Goal: Task Accomplishment & Management: Complete application form

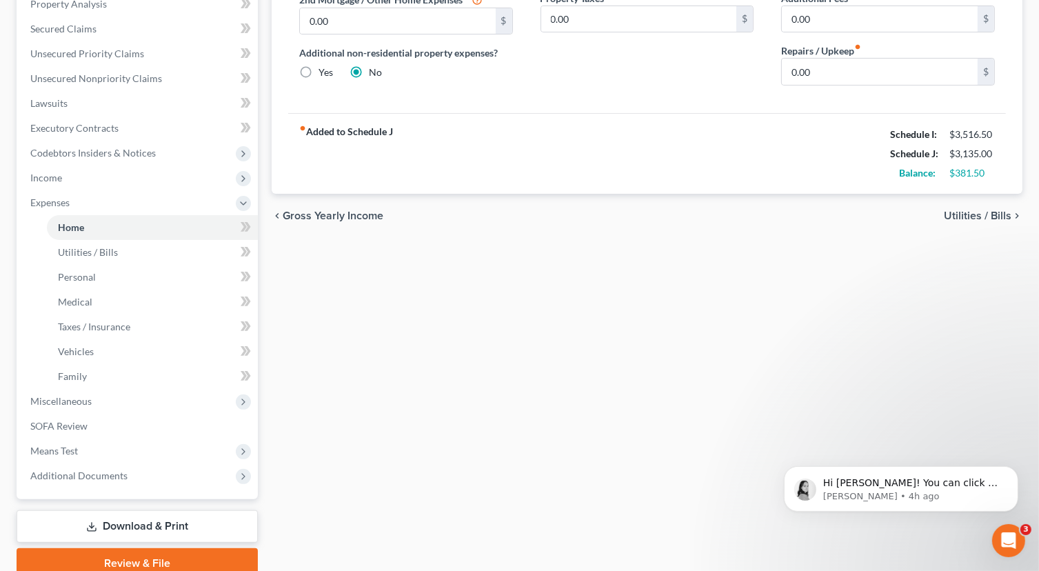
scroll to position [138, 0]
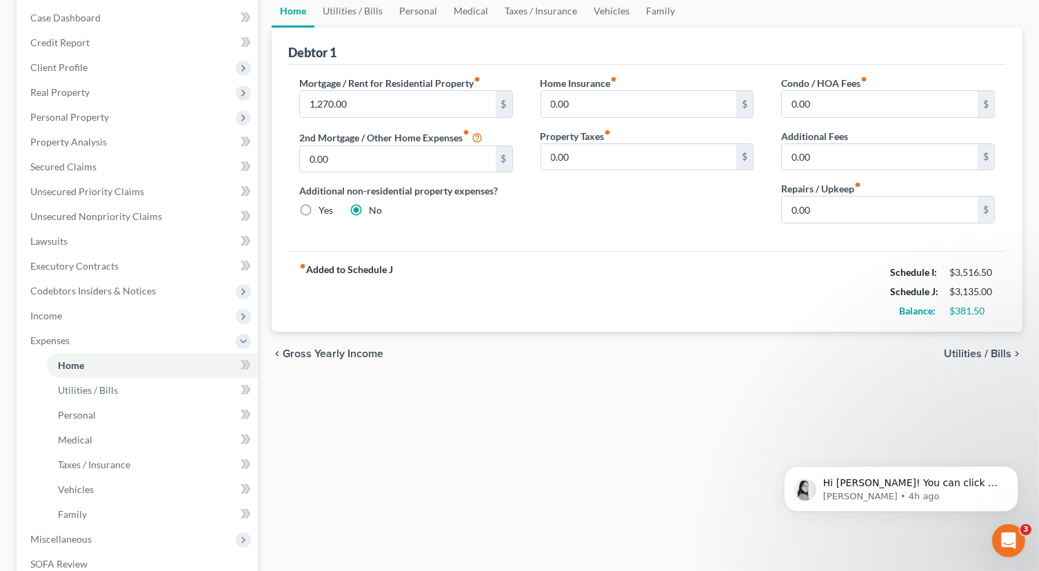
drag, startPoint x: 968, startPoint y: 354, endPoint x: 986, endPoint y: 351, distance: 18.3
click at [968, 354] on span "Utilities / Bills" at bounding box center [978, 353] width 68 height 11
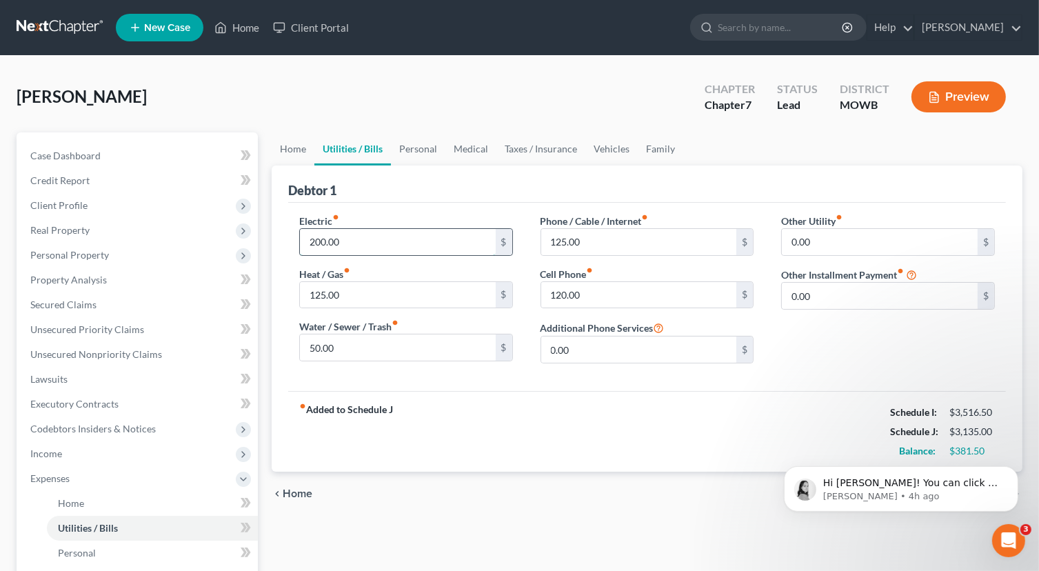
click at [361, 250] on input "200.00" at bounding box center [398, 242] width 196 height 26
type input "0"
type input "325.00"
click at [400, 339] on input "50.00" at bounding box center [398, 347] width 196 height 26
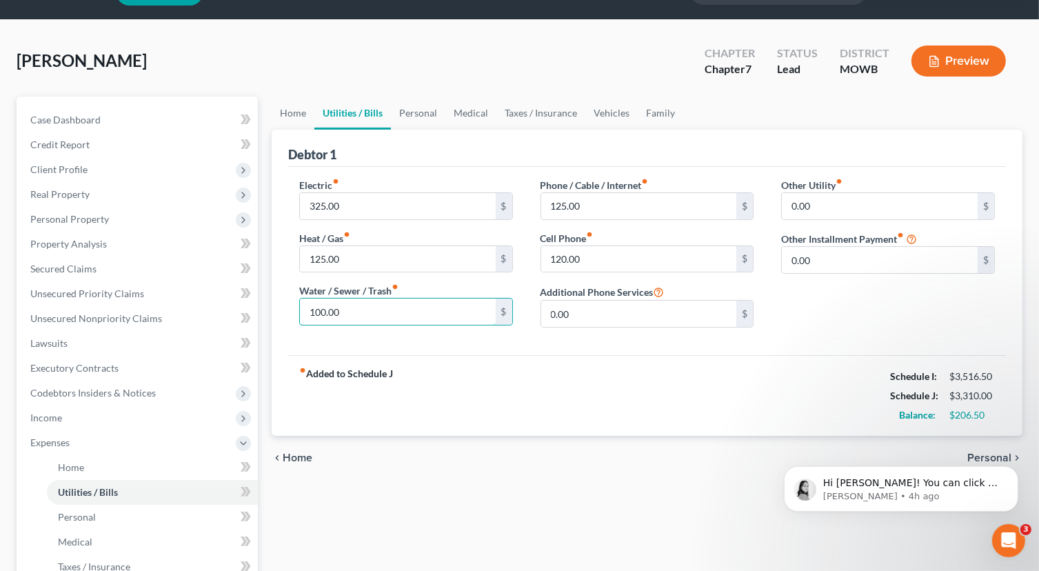
scroll to position [69, 0]
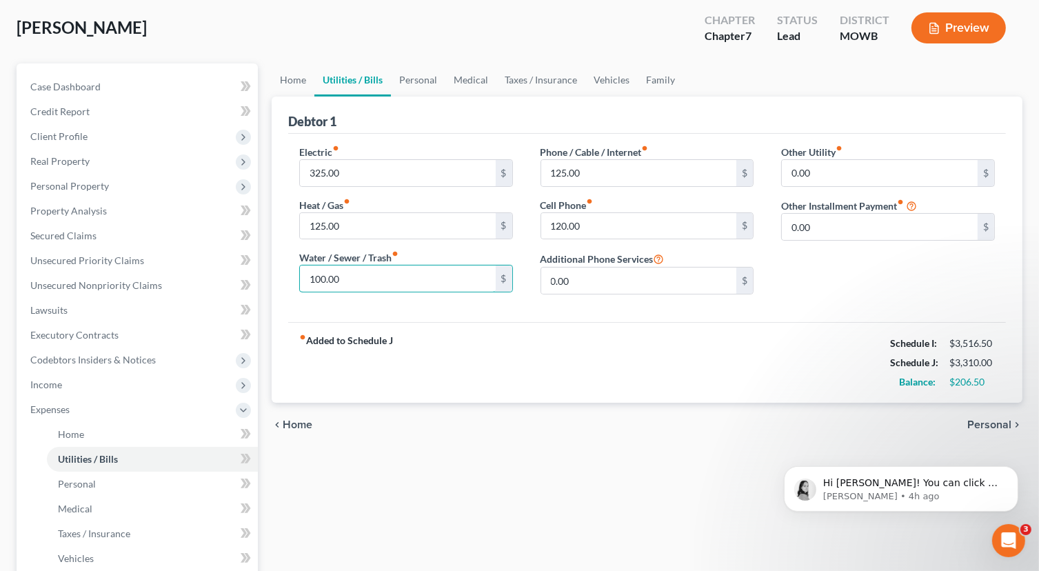
type input "100.00"
click at [990, 426] on span "Personal" at bounding box center [990, 424] width 44 height 11
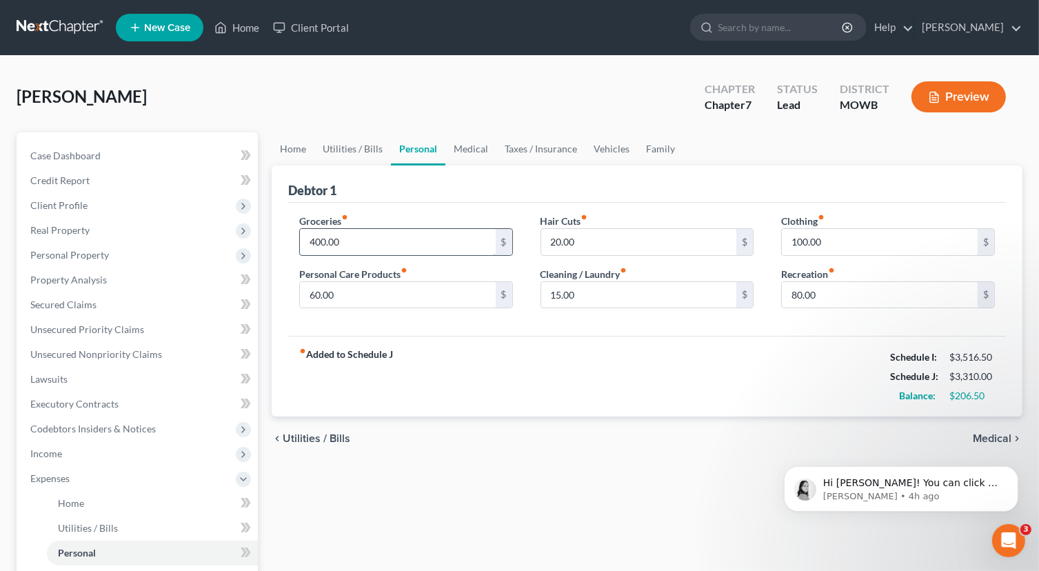
click at [370, 249] on input "400.00" at bounding box center [398, 242] width 196 height 26
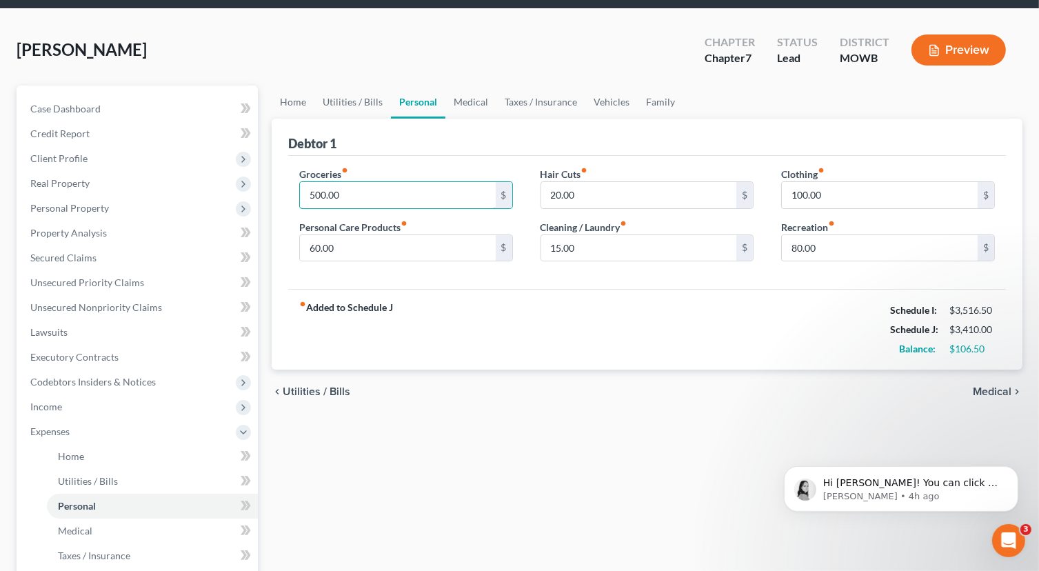
scroll to position [69, 0]
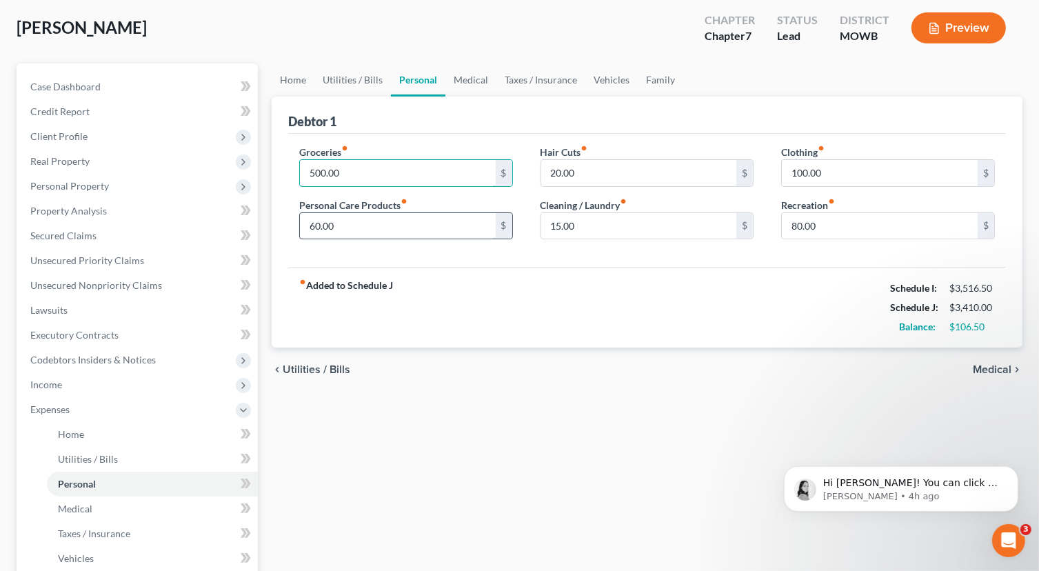
type input "500.00"
click at [419, 222] on input "60.00" at bounding box center [398, 226] width 196 height 26
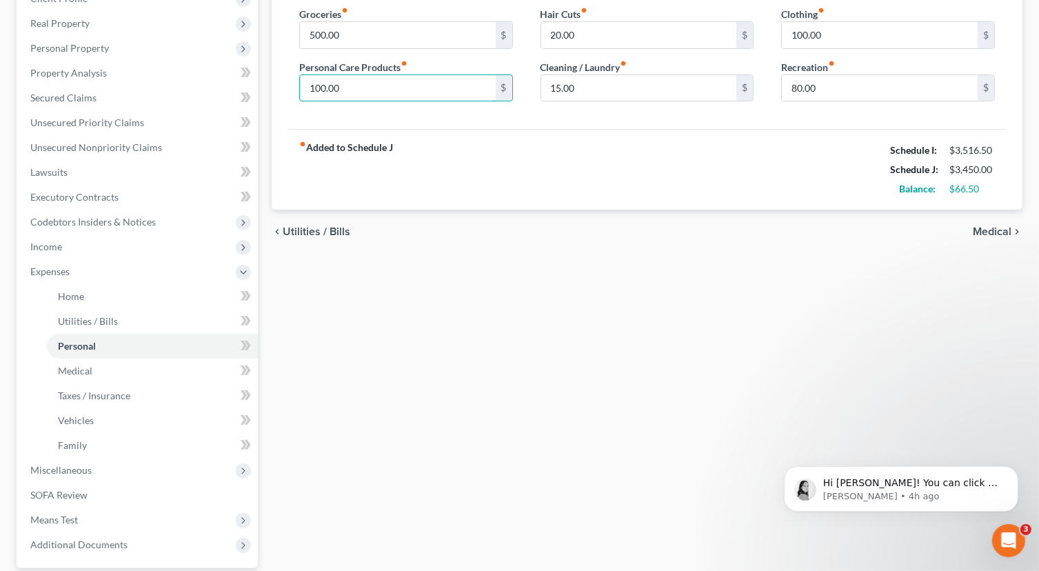
type input "100.00"
click at [984, 226] on span "Medical" at bounding box center [992, 231] width 39 height 11
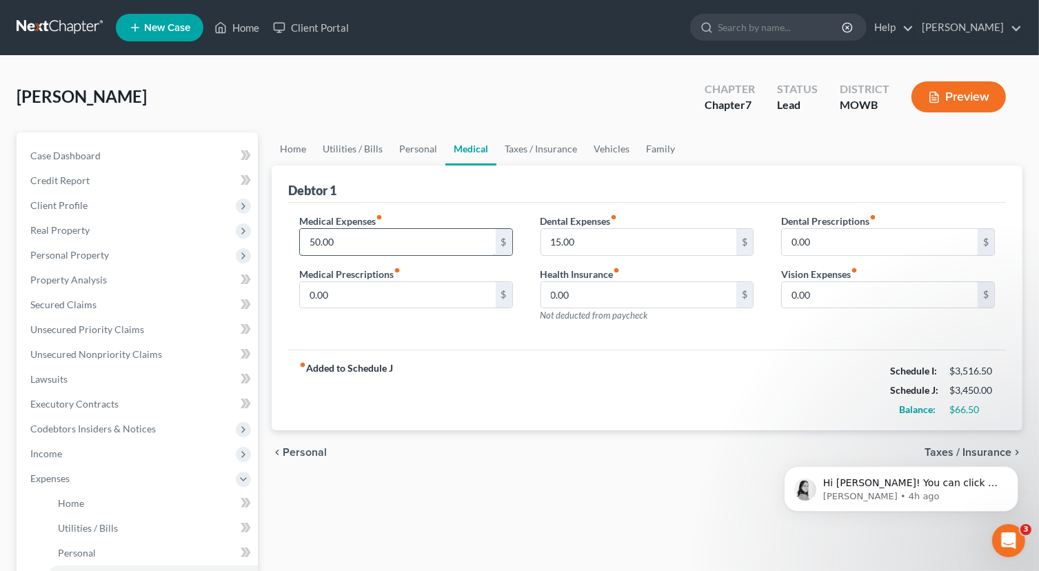
click at [369, 245] on input "50.00" at bounding box center [398, 242] width 196 height 26
type input "0"
type input "5"
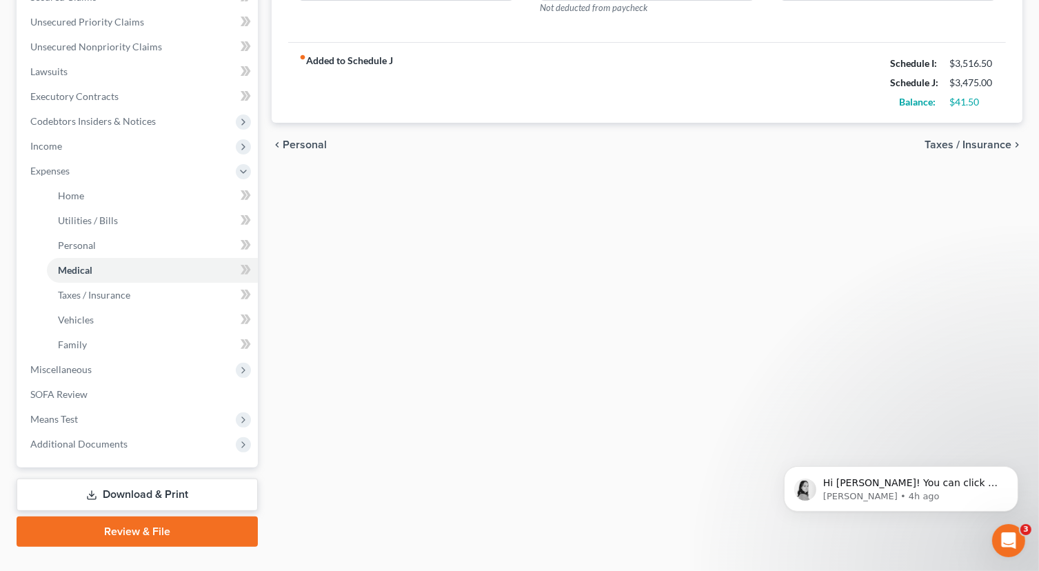
scroll to position [334, 0]
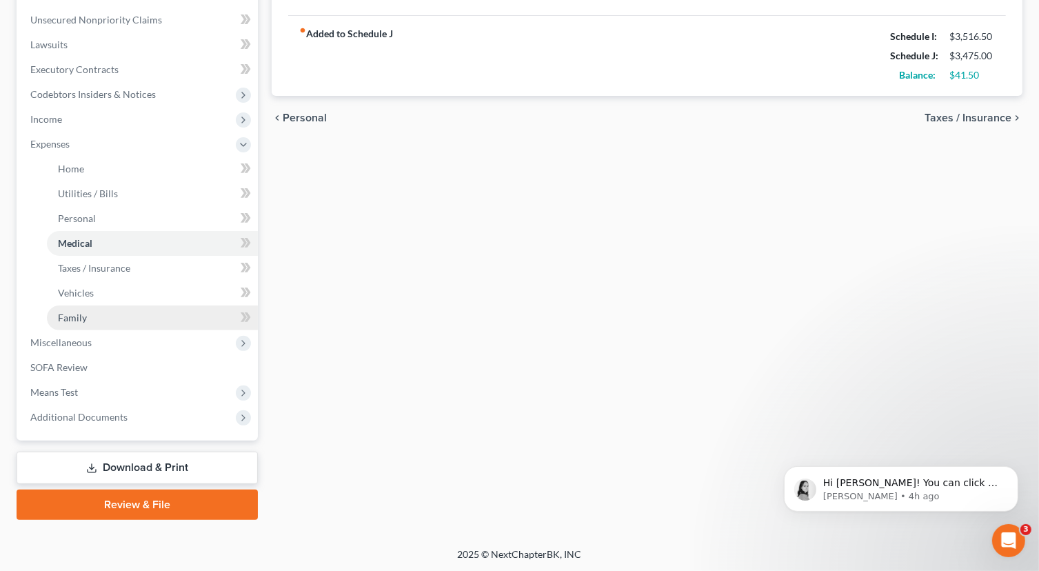
type input "75.00"
click at [105, 323] on link "Family" at bounding box center [152, 318] width 211 height 25
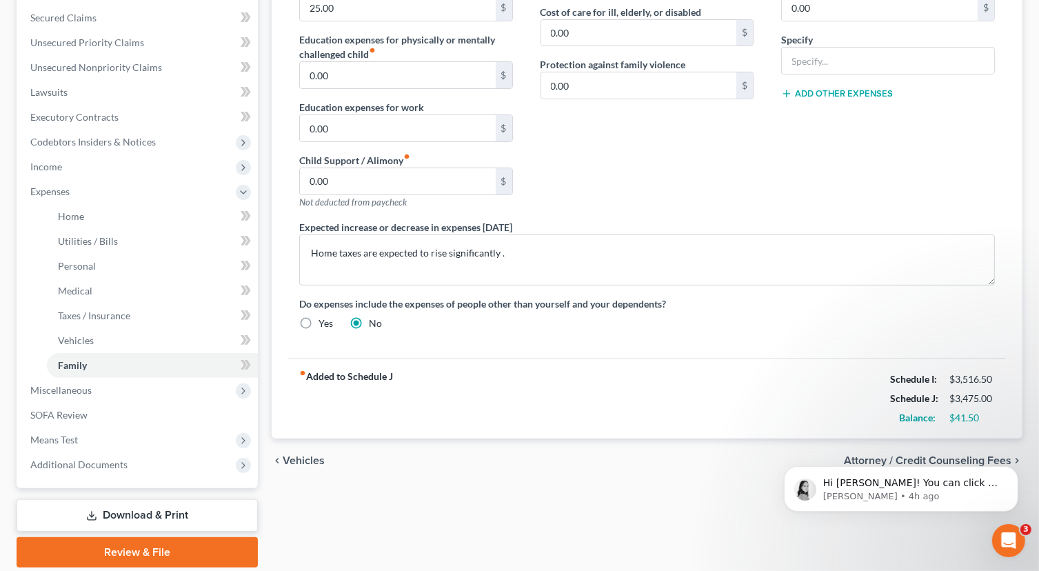
scroll to position [334, 0]
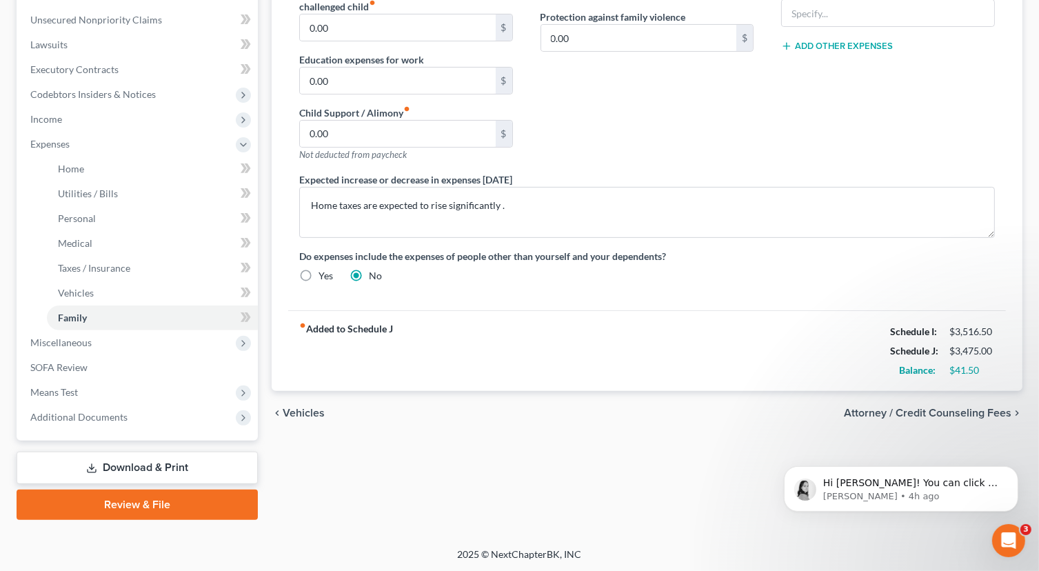
click at [292, 410] on span "Vehicles" at bounding box center [304, 413] width 42 height 11
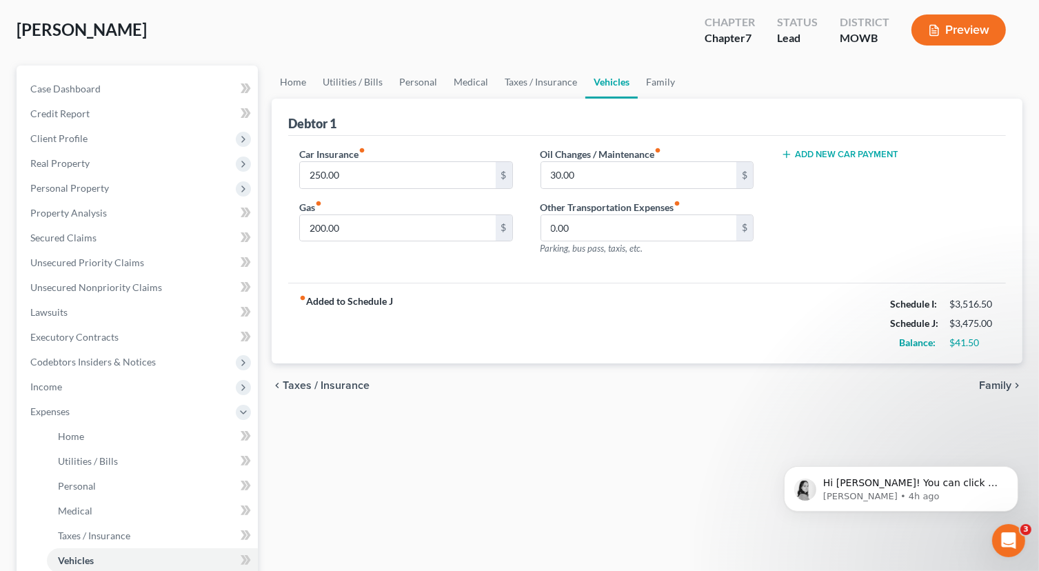
scroll to position [276, 0]
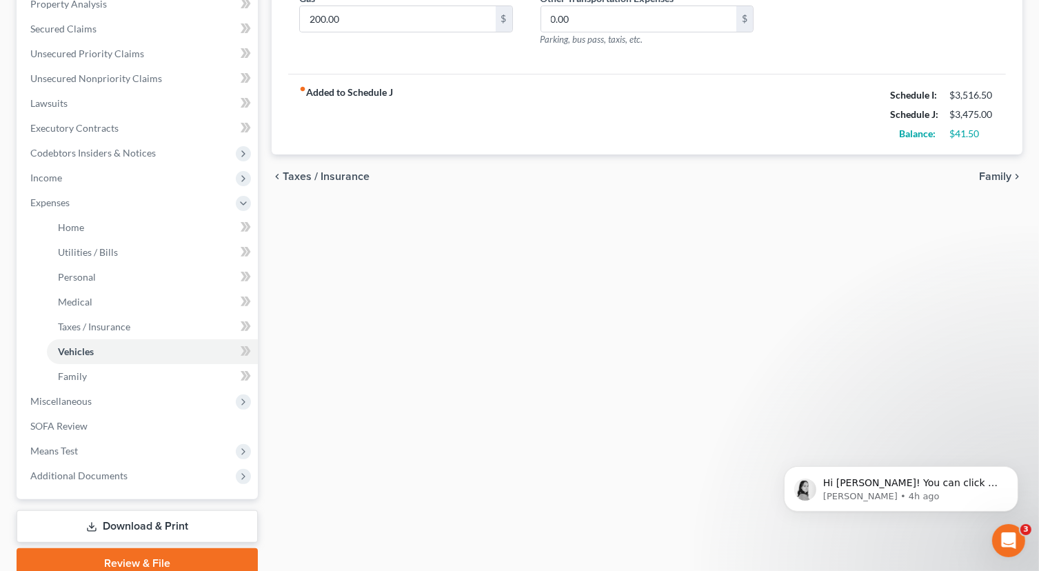
click at [279, 179] on icon "chevron_left" at bounding box center [277, 176] width 11 height 11
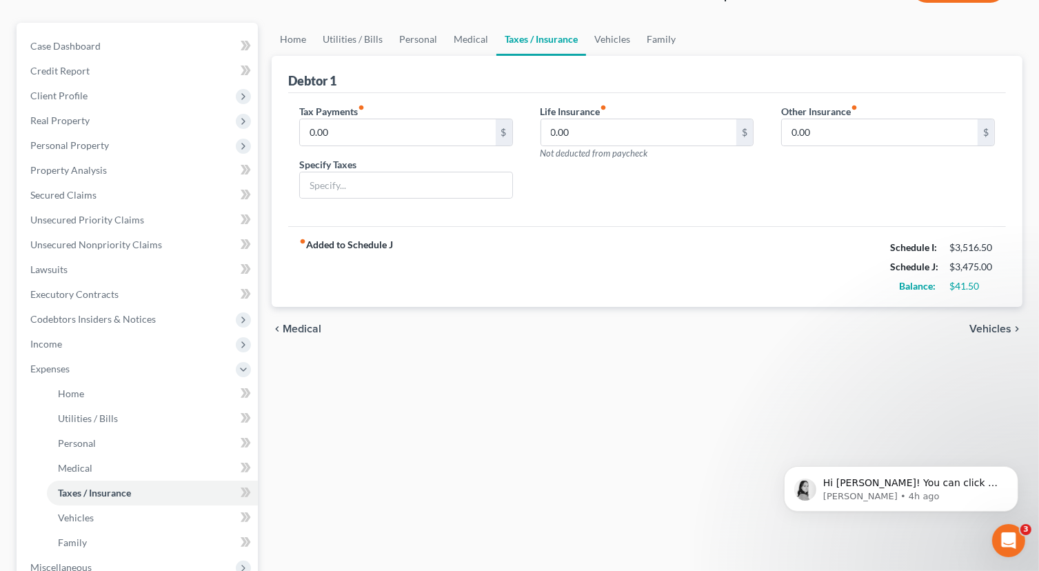
scroll to position [207, 0]
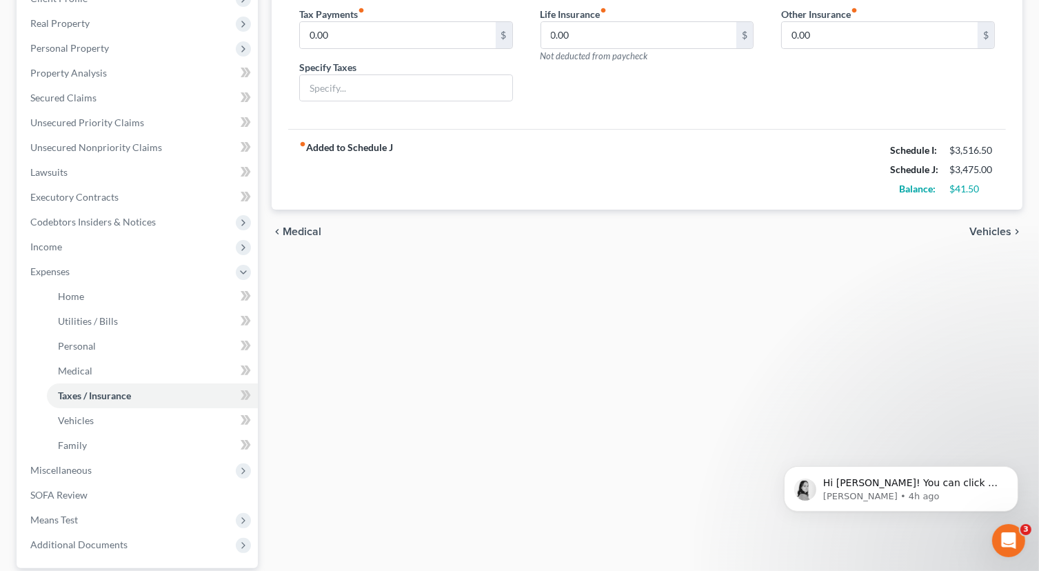
click at [983, 232] on span "Vehicles" at bounding box center [991, 231] width 42 height 11
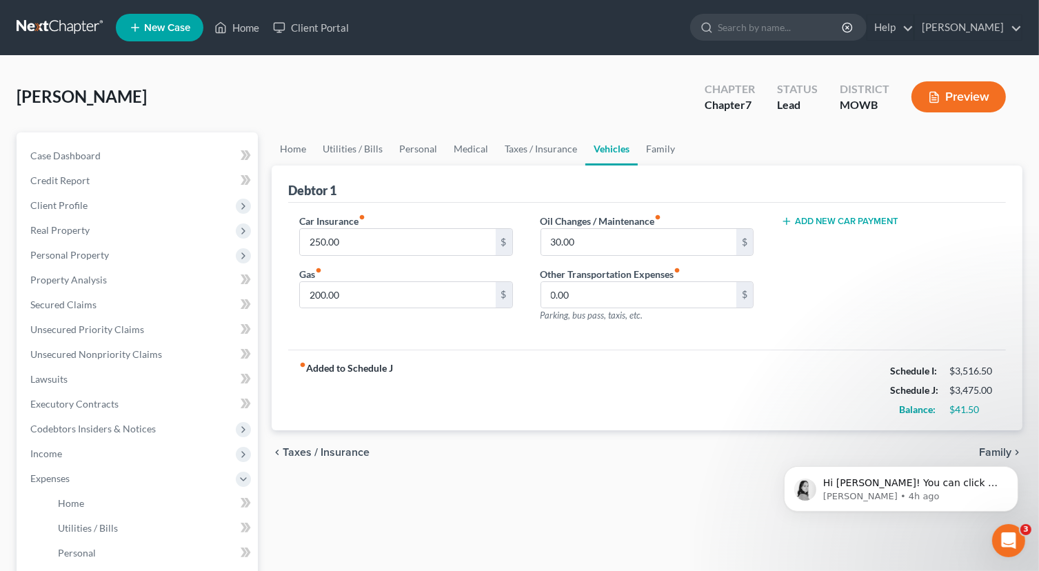
click at [979, 446] on body "Hi [PERSON_NAME]! You can click on the orange circle with an arrow at the botto…" at bounding box center [900, 485] width 265 height 86
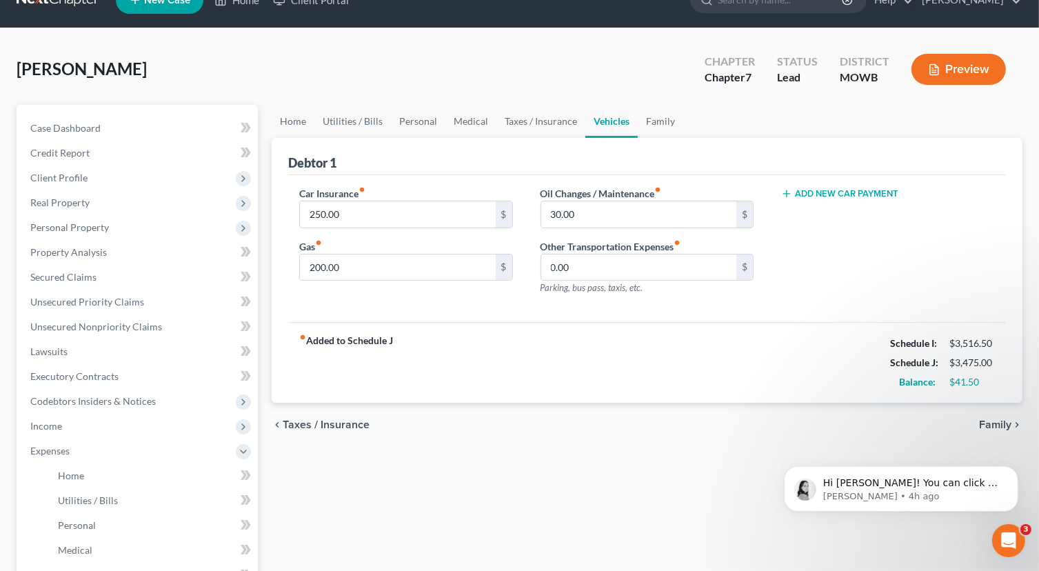
scroll to position [69, 0]
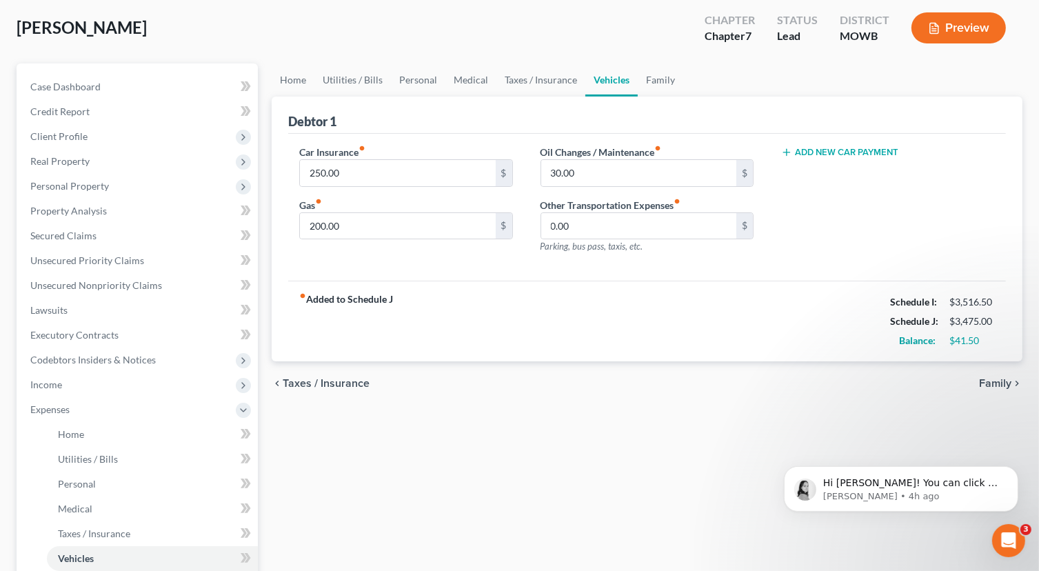
click at [294, 383] on span "Taxes / Insurance" at bounding box center [326, 383] width 87 height 11
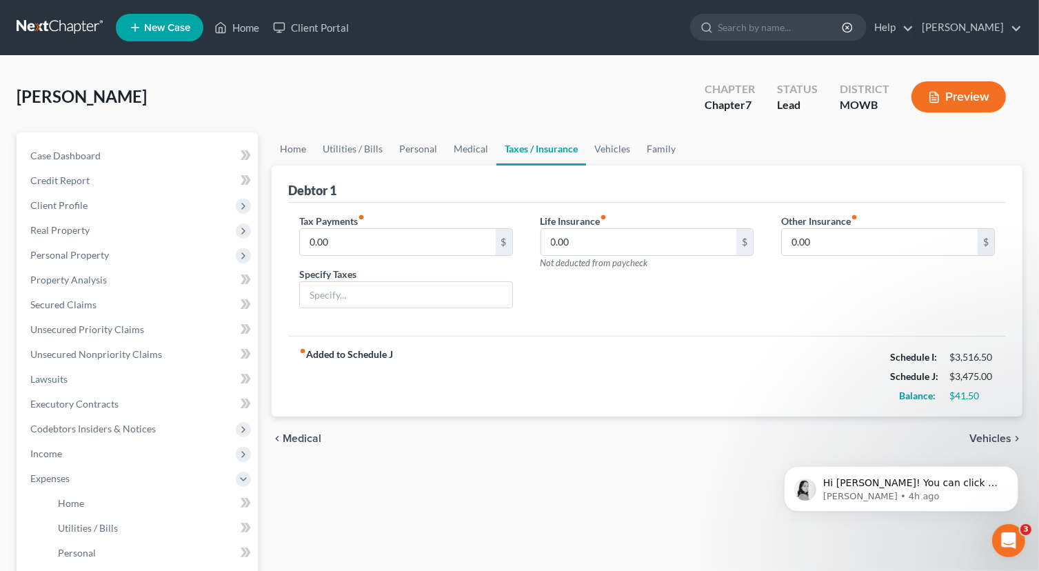
click at [295, 434] on span "Medical" at bounding box center [302, 438] width 39 height 11
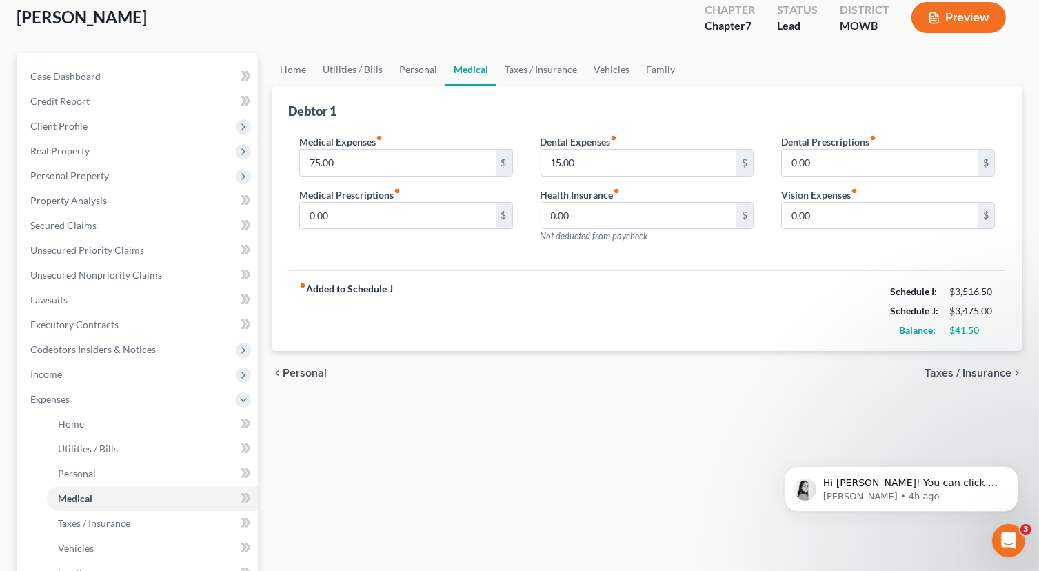
scroll to position [138, 0]
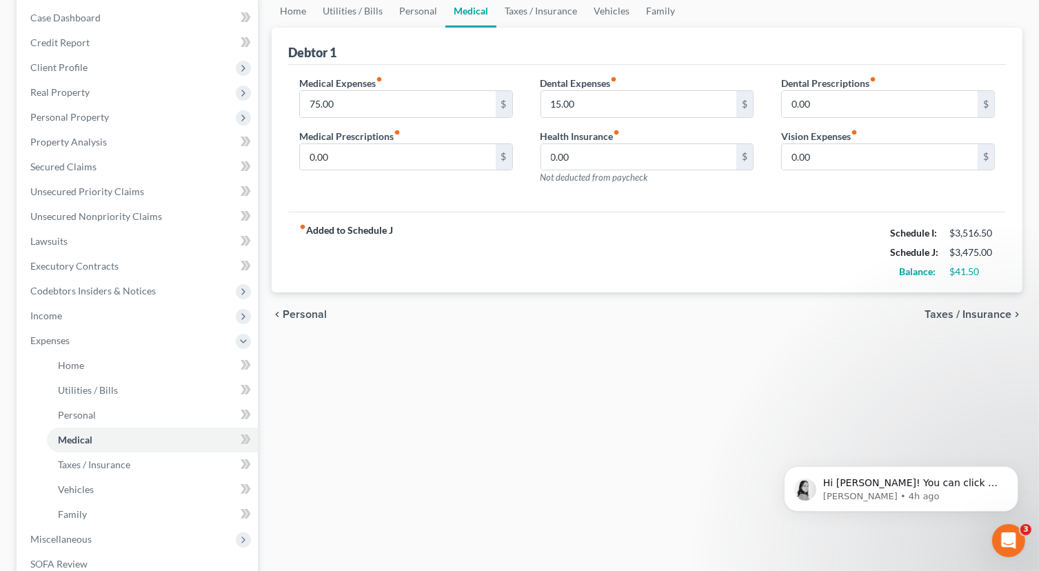
click at [950, 313] on span "Taxes / Insurance" at bounding box center [968, 314] width 87 height 11
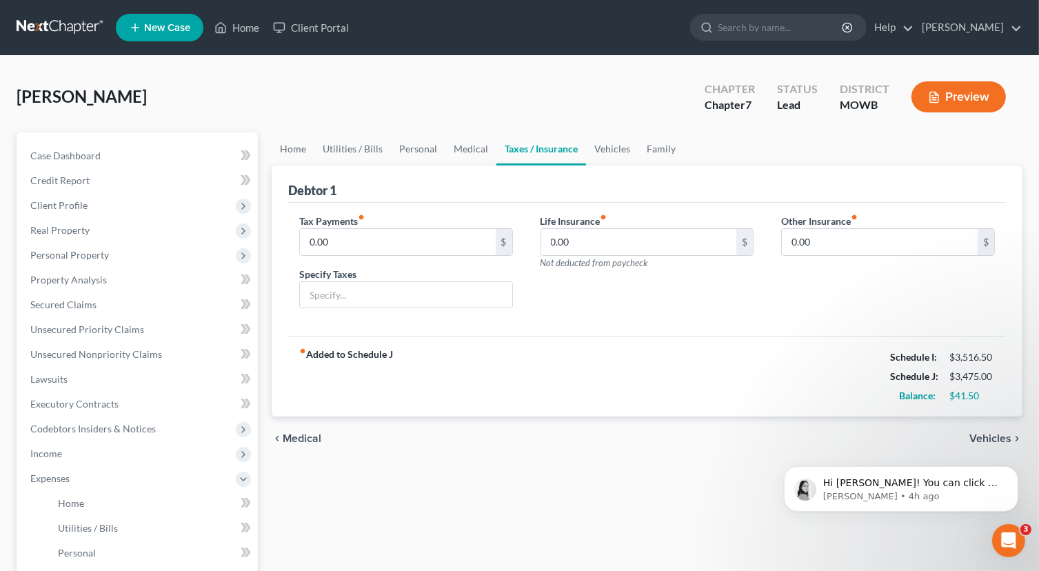
drag, startPoint x: 943, startPoint y: 461, endPoint x: 944, endPoint y: 445, distance: 16.6
click at [944, 463] on body "Hi [PERSON_NAME]! You can click on the orange circle with an arrow at the botto…" at bounding box center [900, 485] width 265 height 86
click html "Hi [PERSON_NAME]! You can click on the orange circle with an arrow at the botto…"
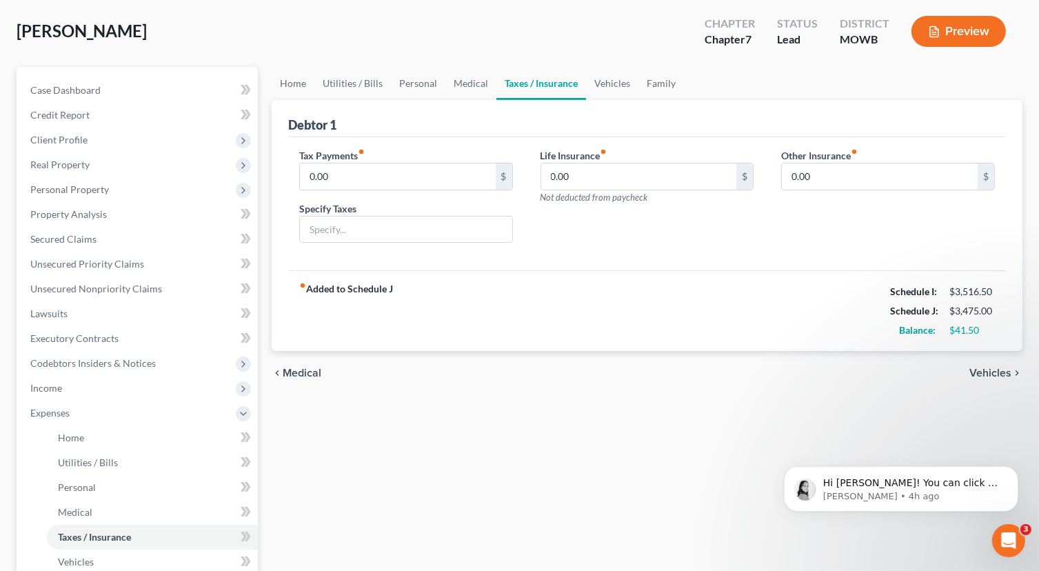
scroll to position [207, 0]
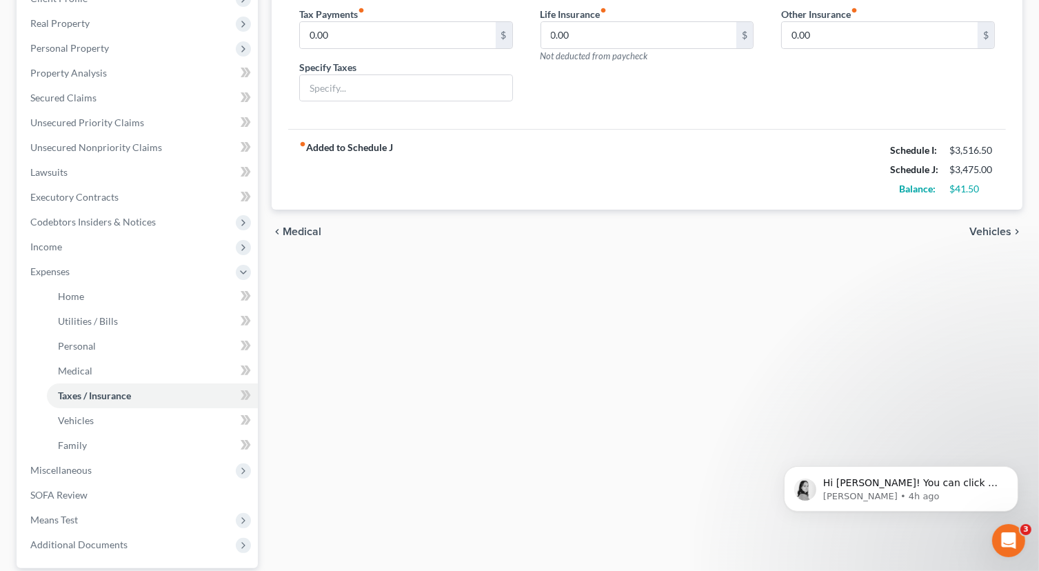
drag, startPoint x: 996, startPoint y: 222, endPoint x: 990, endPoint y: 231, distance: 10.5
click at [990, 231] on div "chevron_left Medical Vehicles chevron_right" at bounding box center [647, 232] width 751 height 44
click at [990, 231] on span "Vehicles" at bounding box center [991, 231] width 42 height 11
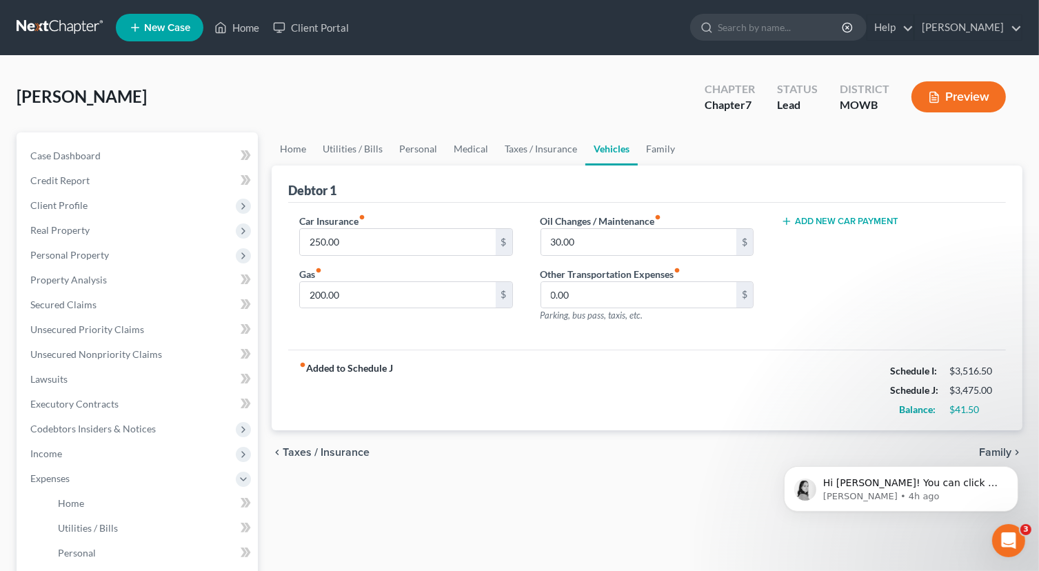
drag, startPoint x: 710, startPoint y: 366, endPoint x: 694, endPoint y: 355, distance: 19.3
click at [708, 365] on div "fiber_manual_record Added to Schedule J Schedule I: $3,516.50 Schedule J: $3,47…" at bounding box center [647, 390] width 718 height 81
drag, startPoint x: 972, startPoint y: 454, endPoint x: 965, endPoint y: 449, distance: 8.3
click at [968, 451] on body "Hi [PERSON_NAME]! You can click on the orange circle with an arrow at the botto…" at bounding box center [900, 485] width 265 height 86
click at [973, 448] on body "Hi [PERSON_NAME]! You can click on the orange circle with an arrow at the botto…" at bounding box center [900, 485] width 265 height 86
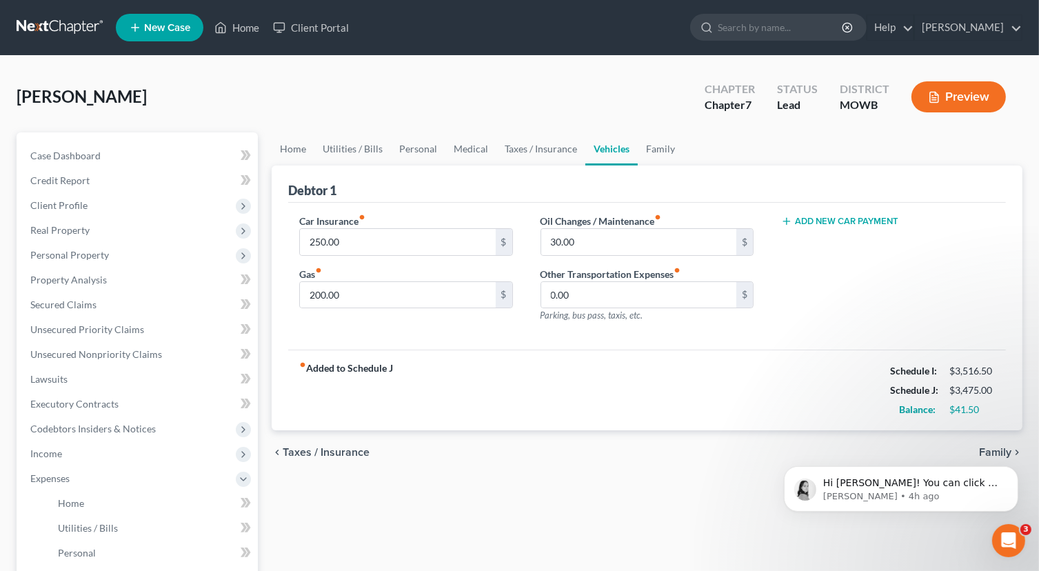
click at [986, 454] on body "Hi [PERSON_NAME]! You can click on the orange circle with an arrow at the botto…" at bounding box center [900, 485] width 265 height 86
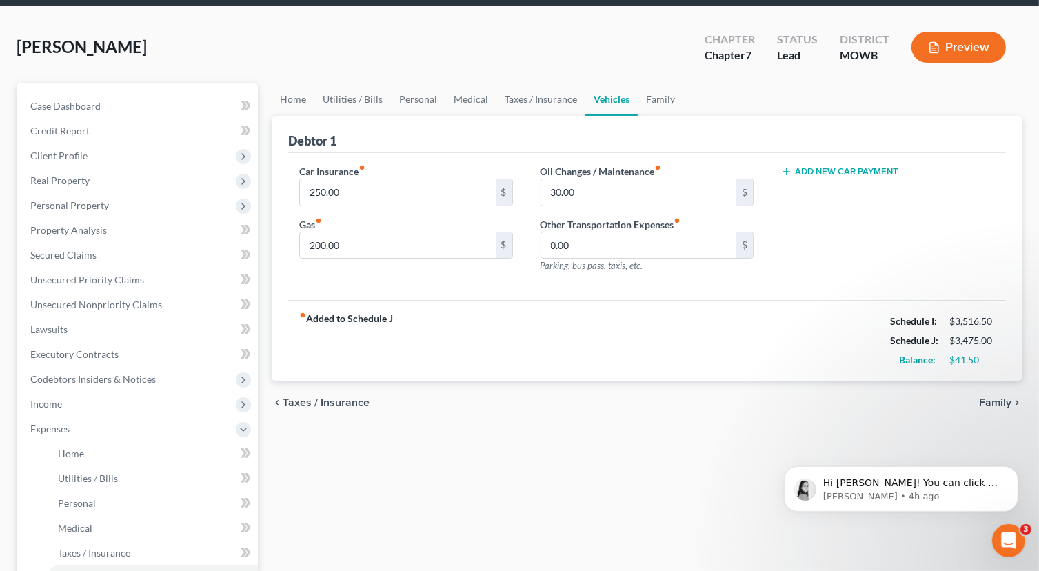
scroll to position [69, 0]
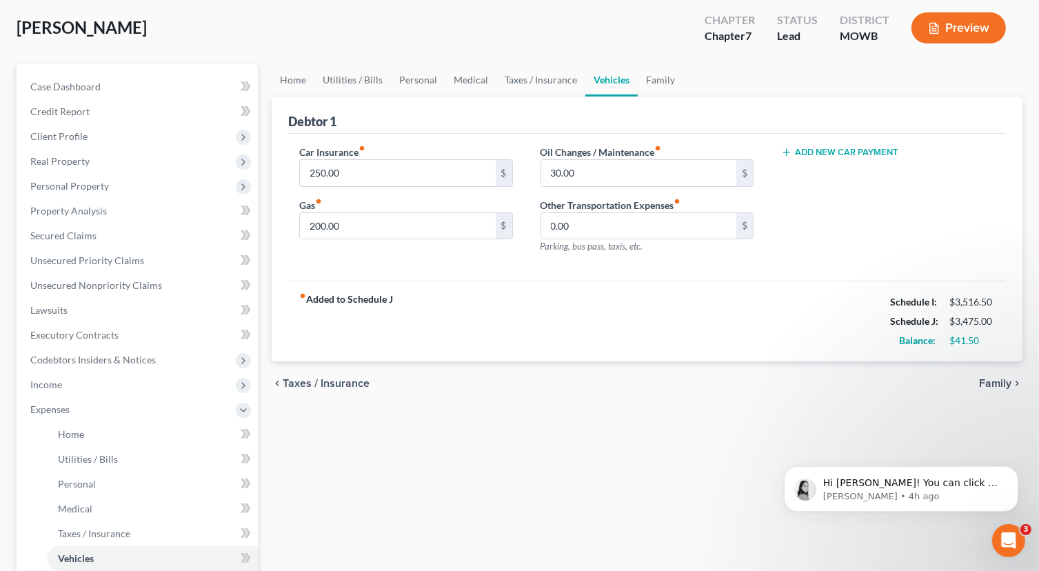
click at [988, 386] on span "Family" at bounding box center [995, 383] width 32 height 11
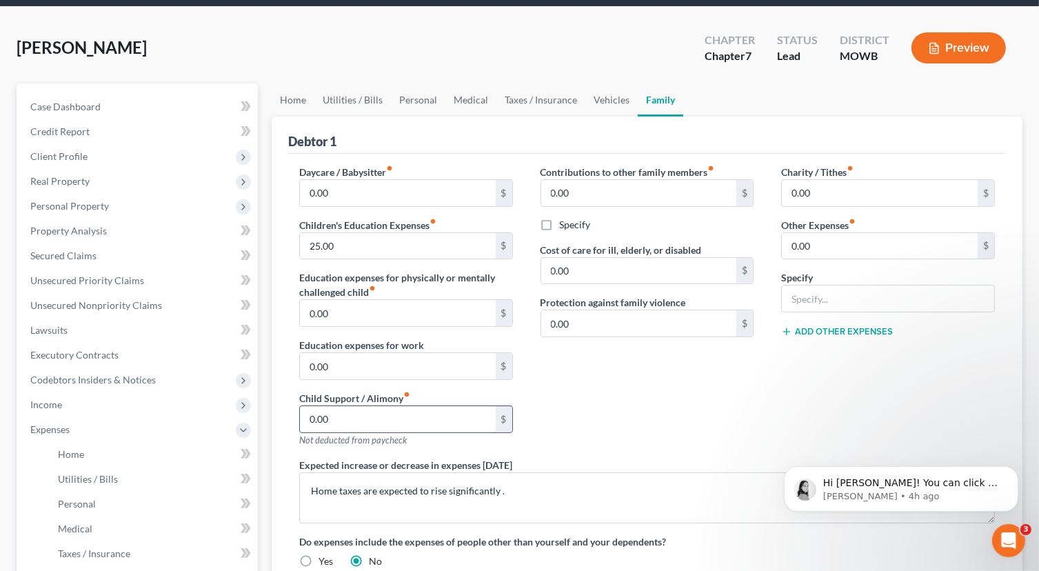
scroll to position [69, 0]
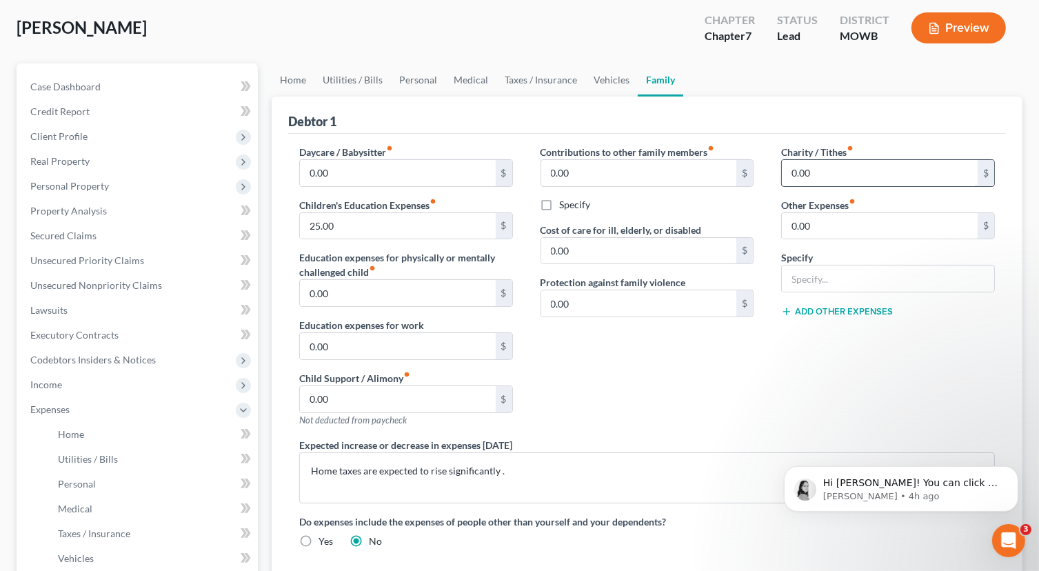
drag, startPoint x: 819, startPoint y: 158, endPoint x: 828, endPoint y: 165, distance: 10.8
click at [821, 162] on div "0.00 $" at bounding box center [888, 173] width 214 height 28
type input "0"
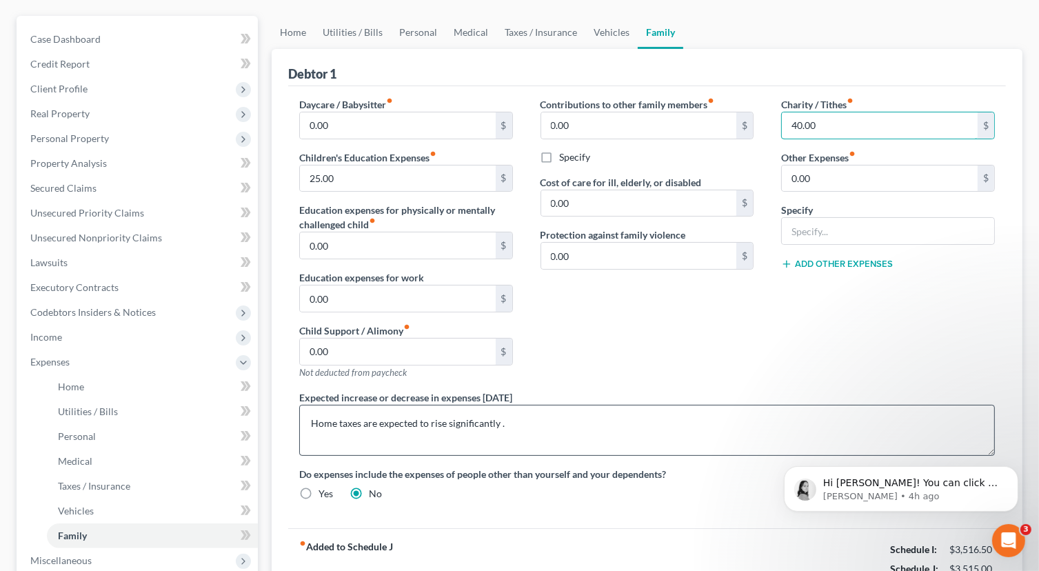
scroll to position [266, 0]
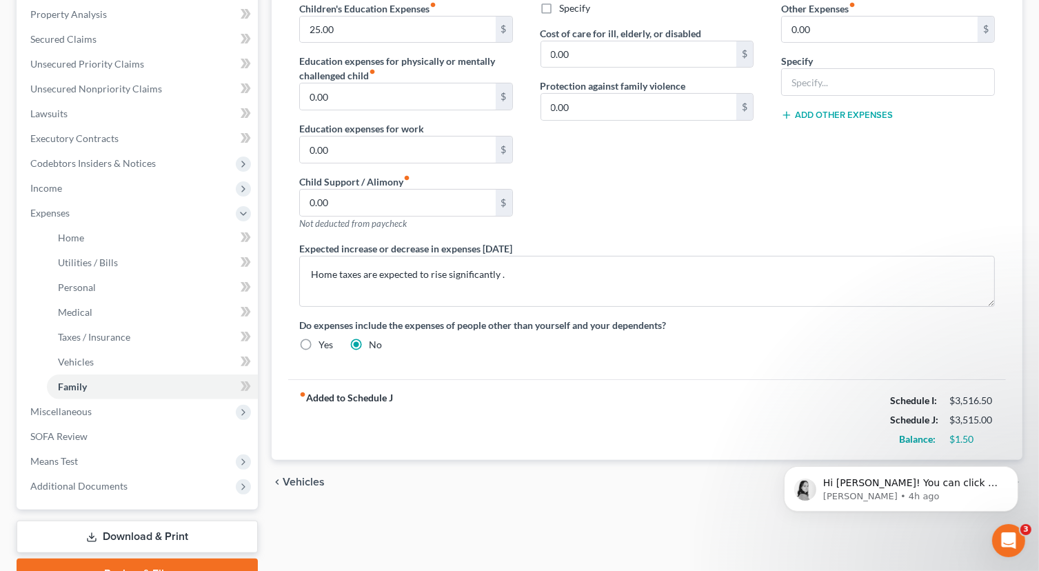
type input "40.00"
click at [290, 483] on span "Vehicles" at bounding box center [304, 482] width 42 height 11
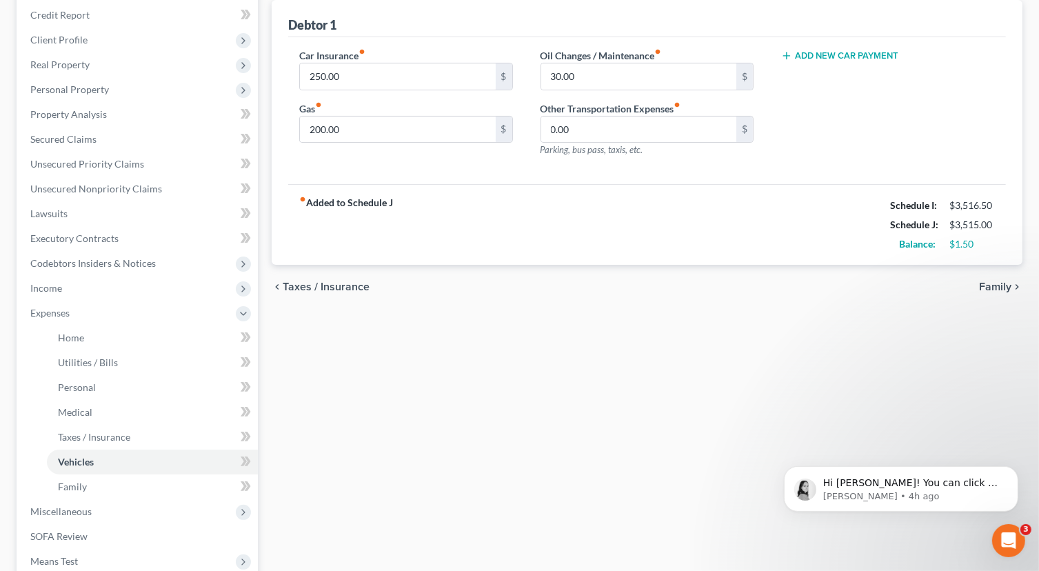
scroll to position [207, 0]
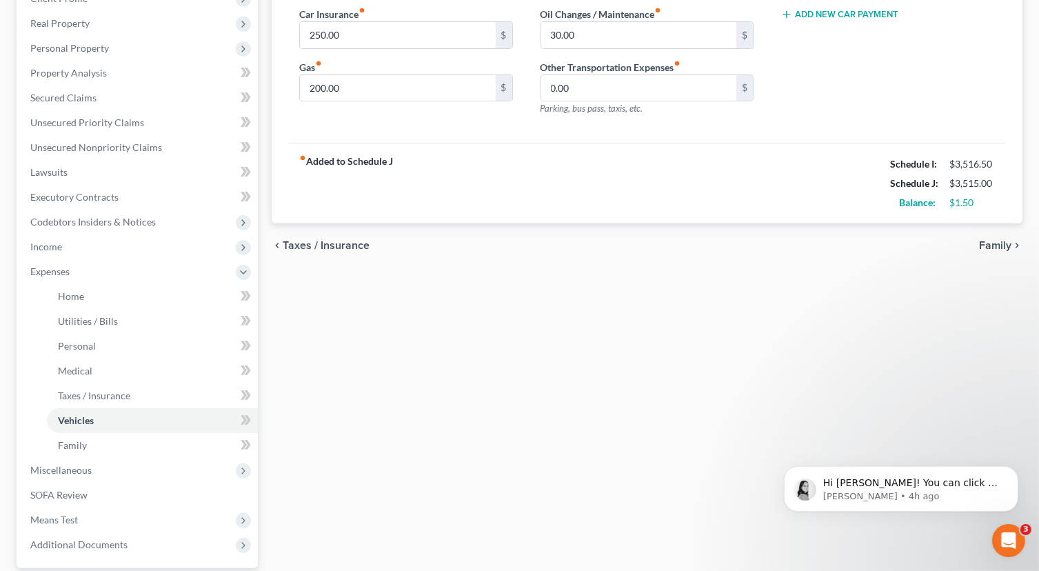
click at [302, 246] on span "Taxes / Insurance" at bounding box center [326, 245] width 87 height 11
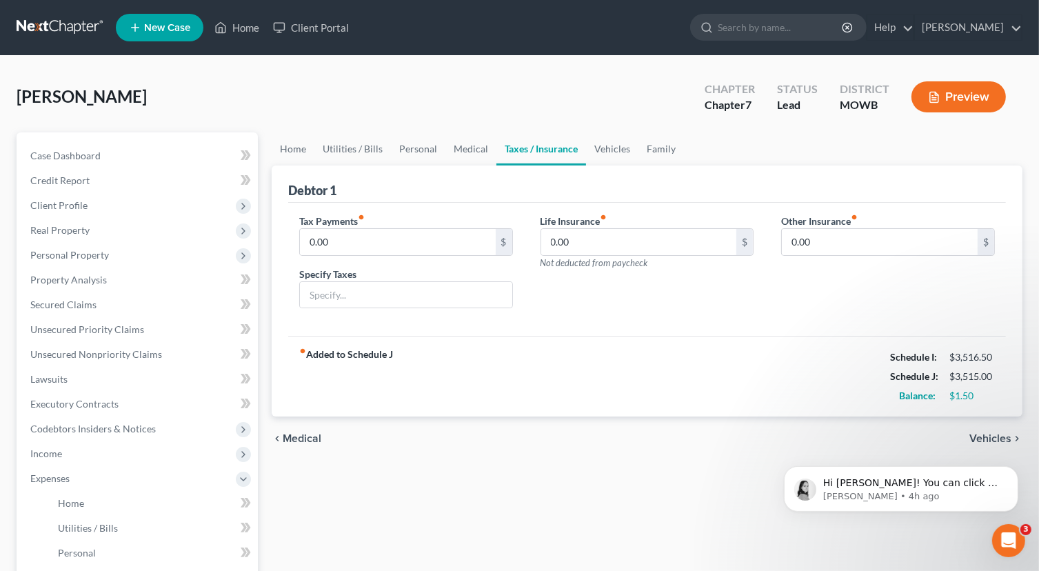
click at [305, 439] on span "Medical" at bounding box center [302, 438] width 39 height 11
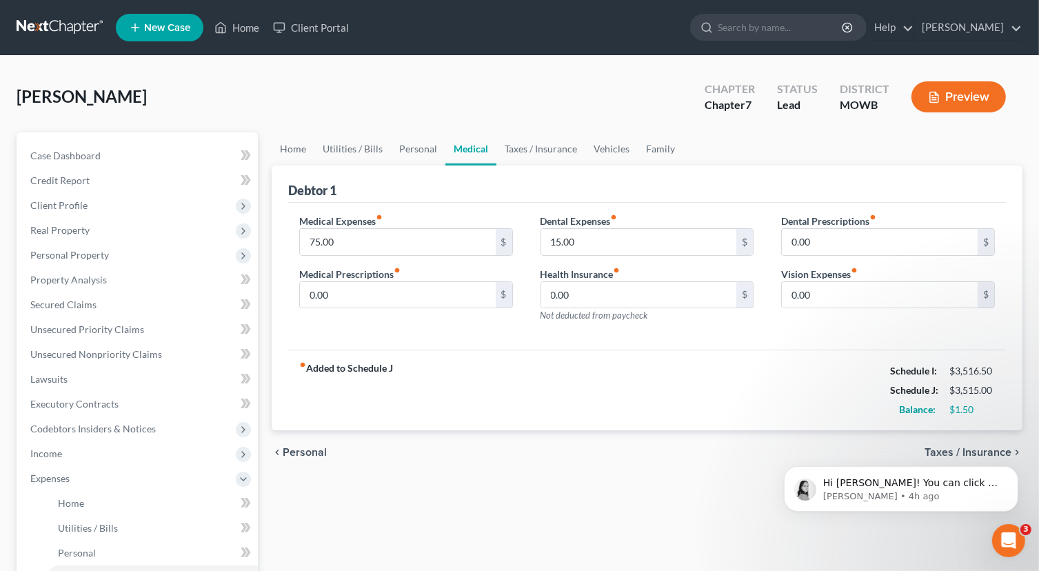
click at [301, 437] on div "chevron_left Personal Taxes / Insurance chevron_right" at bounding box center [647, 452] width 751 height 44
click at [297, 450] on span "Personal" at bounding box center [305, 452] width 44 height 11
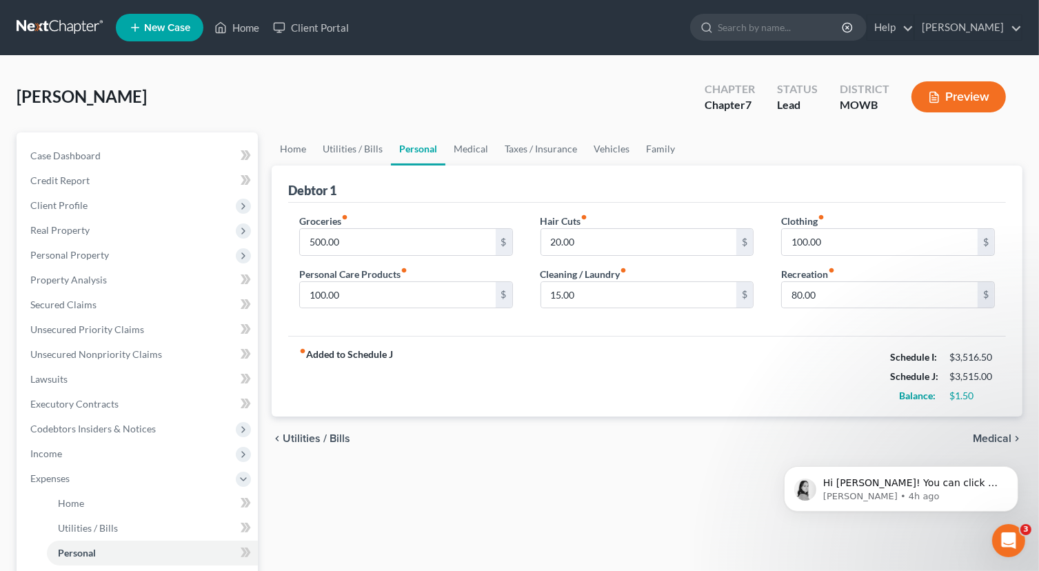
click at [297, 450] on div "chevron_left Utilities / Bills Medical chevron_right" at bounding box center [647, 439] width 751 height 44
click at [375, 290] on input "100.00" at bounding box center [398, 295] width 196 height 26
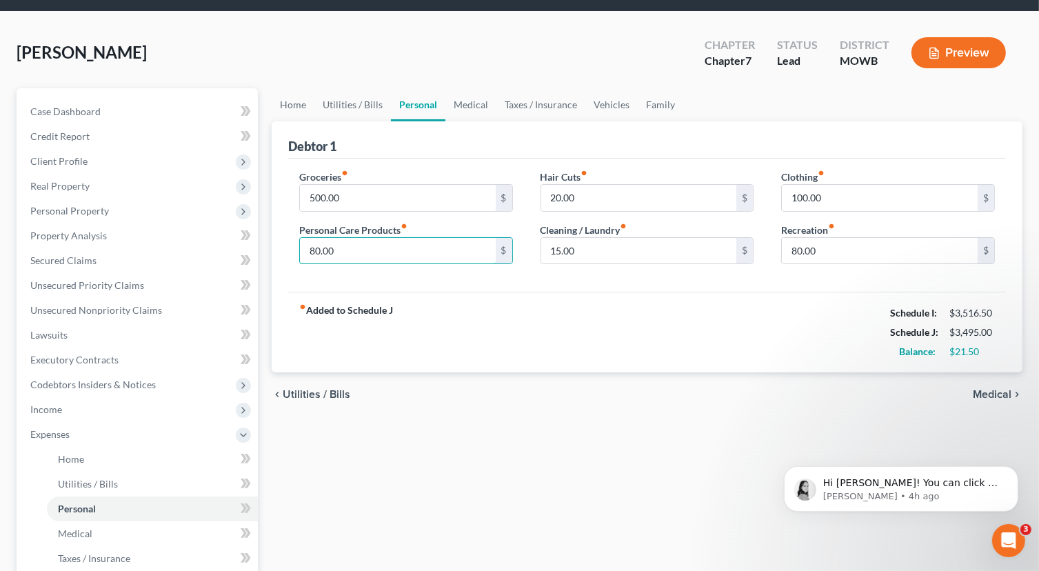
scroll to position [69, 0]
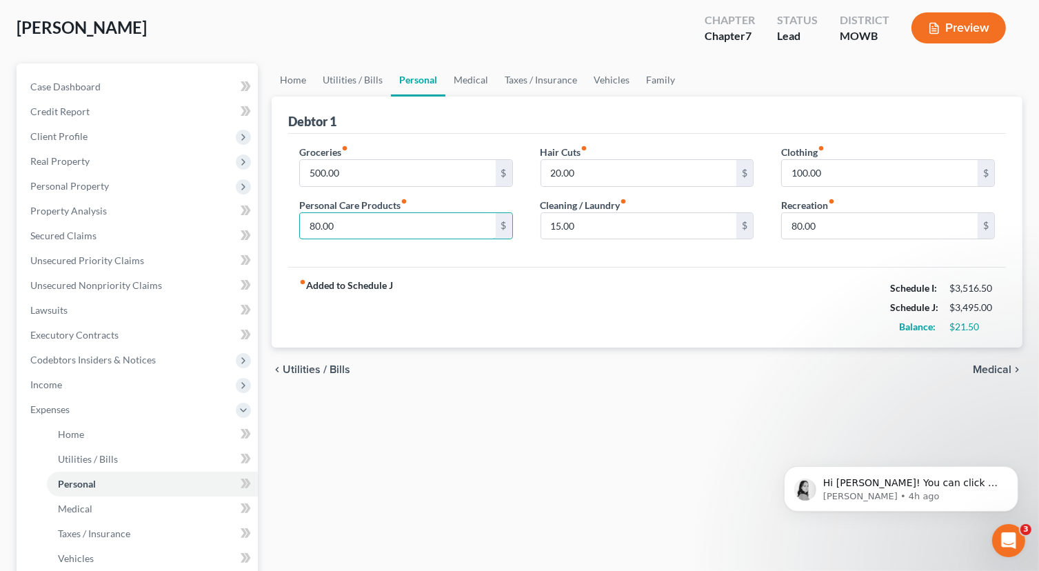
type input "80.00"
click at [292, 364] on span "Utilities / Bills" at bounding box center [317, 369] width 68 height 11
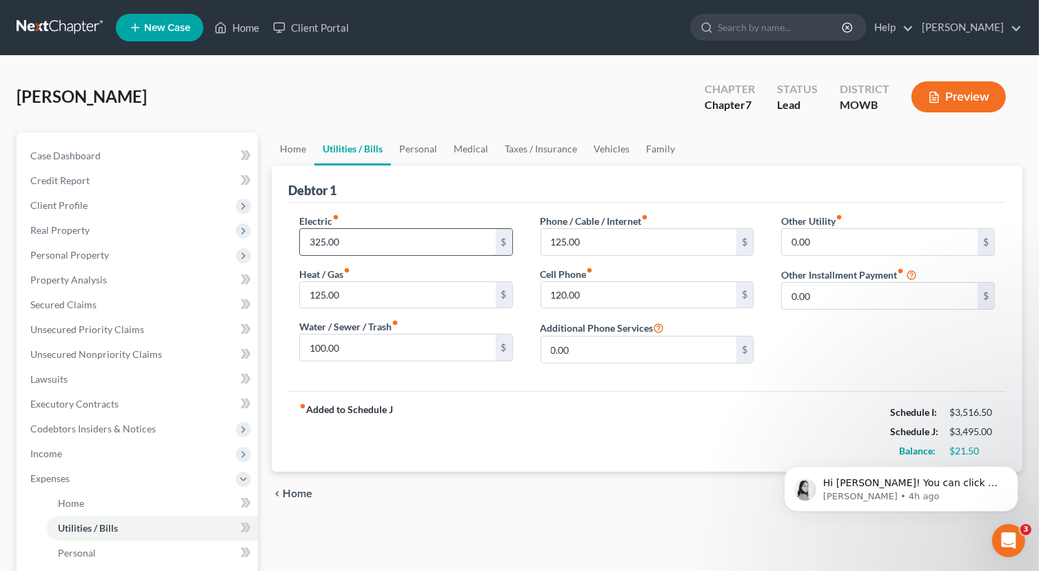
click at [359, 246] on input "325.00" at bounding box center [398, 242] width 196 height 26
type input "0"
type input "300.00"
type input "100.00"
click at [679, 430] on div "fiber_manual_record Added to Schedule J Schedule I: $3,516.50 Schedule J: $3,44…" at bounding box center [647, 431] width 718 height 81
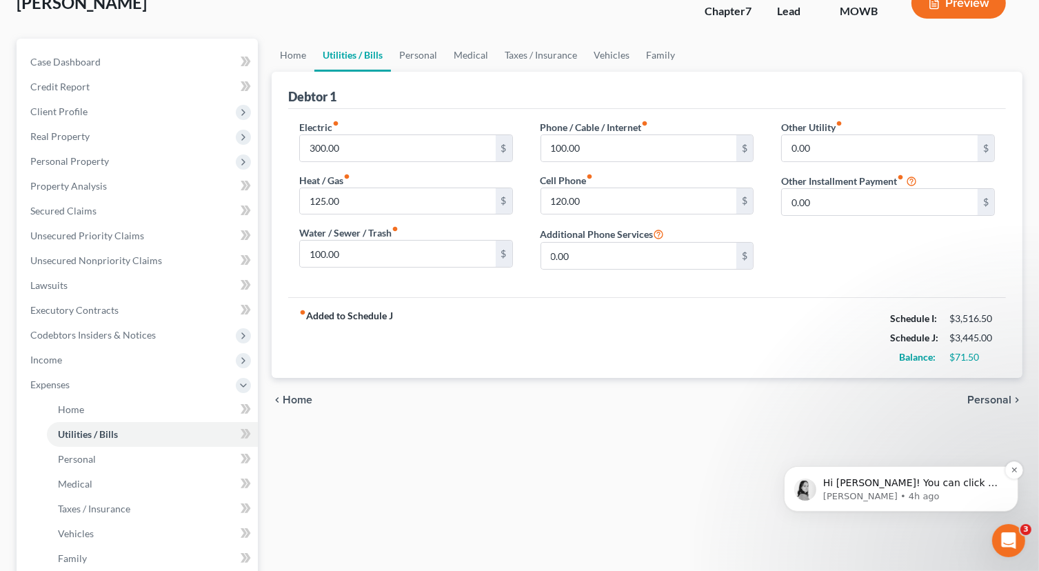
scroll to position [138, 0]
